Goal: Task Accomplishment & Management: Use online tool/utility

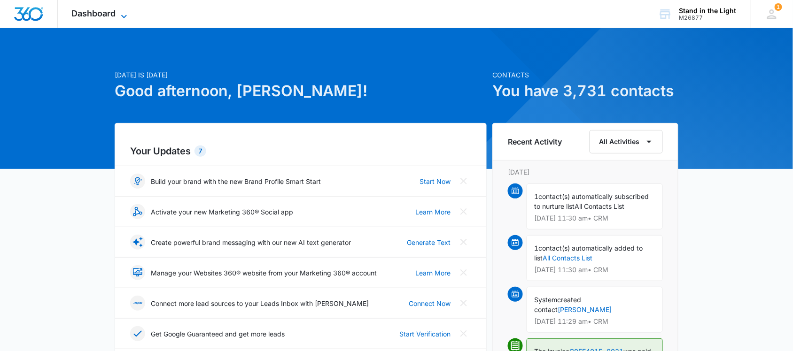
click at [121, 12] on icon at bounding box center [123, 16] width 11 height 11
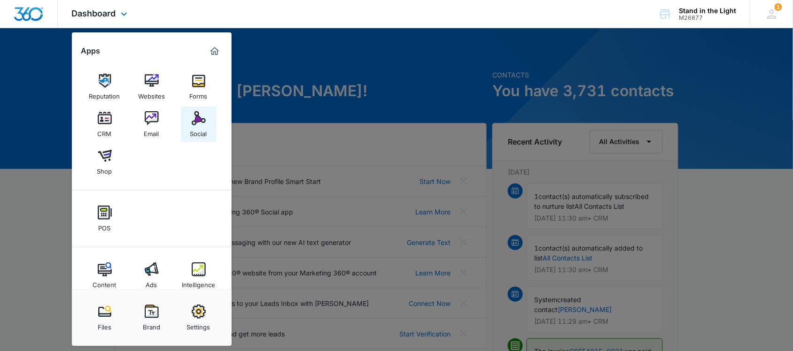
click at [193, 117] on img at bounding box center [199, 118] width 14 height 14
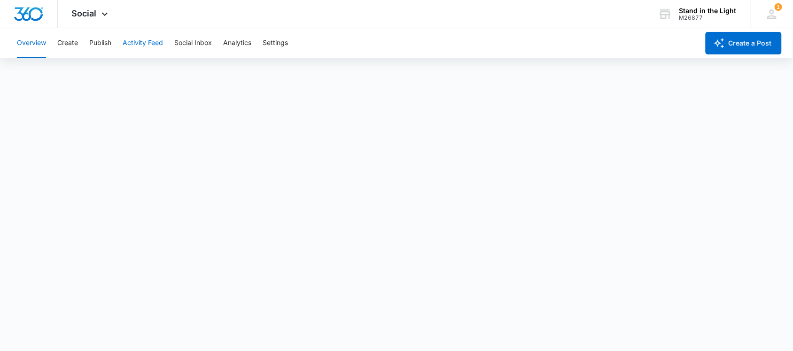
click at [154, 43] on button "Activity Feed" at bounding box center [143, 43] width 40 height 30
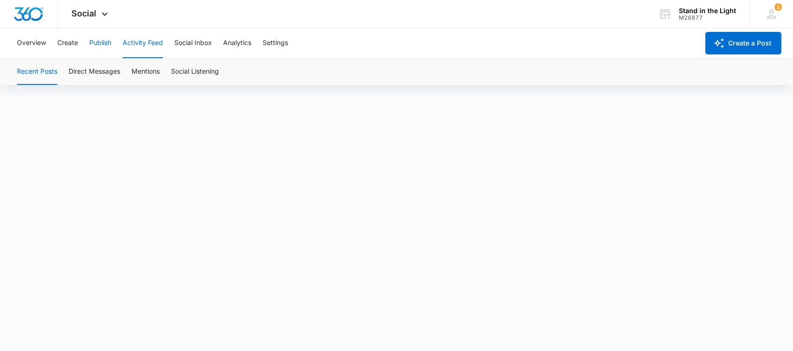
click at [101, 39] on button "Publish" at bounding box center [100, 43] width 22 height 30
click at [143, 42] on button "Activity Feed" at bounding box center [143, 43] width 40 height 30
drag, startPoint x: 242, startPoint y: 42, endPoint x: 242, endPoint y: 63, distance: 21.1
click at [242, 42] on button "Analytics" at bounding box center [237, 43] width 28 height 30
